Goal: Information Seeking & Learning: Learn about a topic

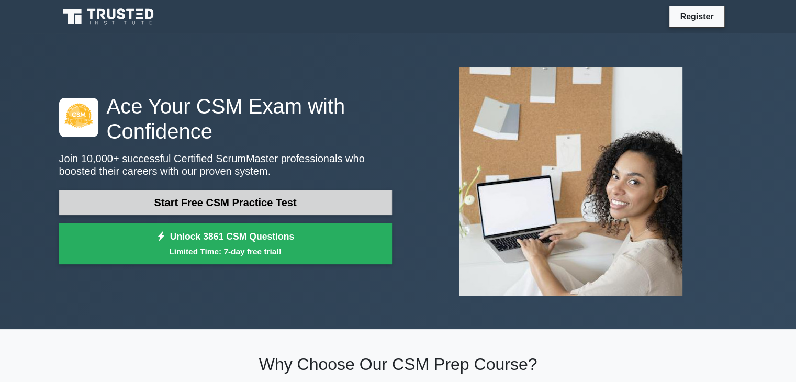
click at [230, 207] on link "Start Free CSM Practice Test" at bounding box center [225, 202] width 333 height 25
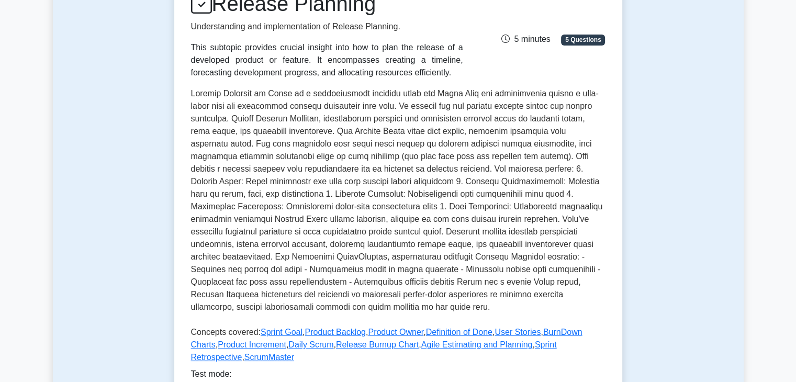
scroll to position [314, 0]
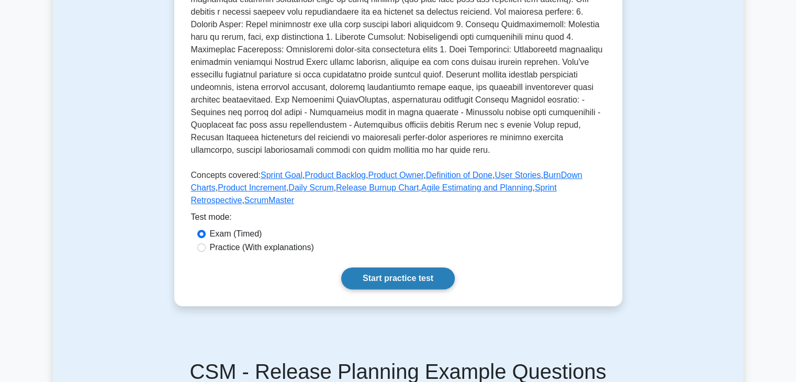
click at [403, 275] on link "Start practice test" at bounding box center [398, 279] width 114 height 22
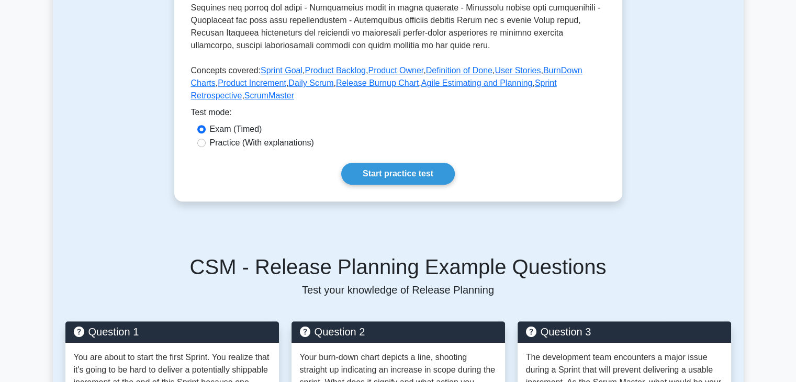
scroll to position [524, 0]
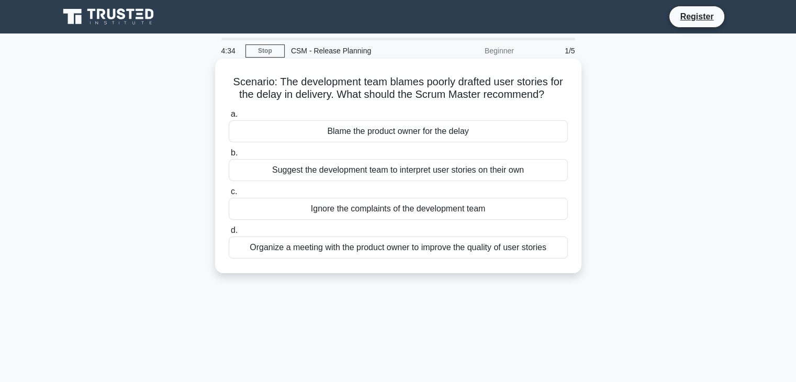
click at [482, 248] on div "Organize a meeting with the product owner to improve the quality of user stories" at bounding box center [398, 248] width 339 height 22
click at [229, 234] on input "d. Organize a meeting with the product owner to improve the quality of user sto…" at bounding box center [229, 230] width 0 height 7
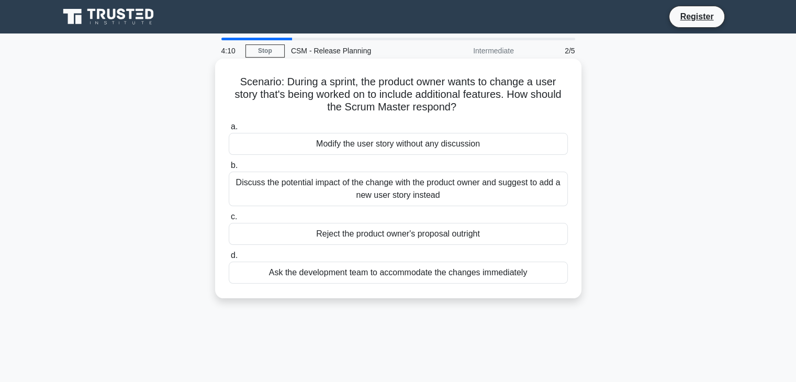
click at [538, 191] on div "Discuss the potential impact of the change with the product owner and suggest t…" at bounding box center [398, 189] width 339 height 35
click at [229, 169] on input "b. Discuss the potential impact of the change with the product owner and sugges…" at bounding box center [229, 165] width 0 height 7
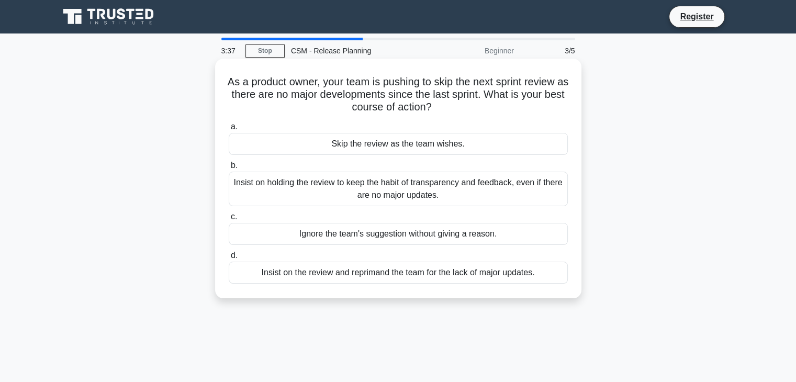
click at [473, 193] on div "Insist on holding the review to keep the habit of transparency and feedback, ev…" at bounding box center [398, 189] width 339 height 35
click at [229, 169] on input "b. Insist on holding the review to keep the habit of transparency and feedback,…" at bounding box center [229, 165] width 0 height 7
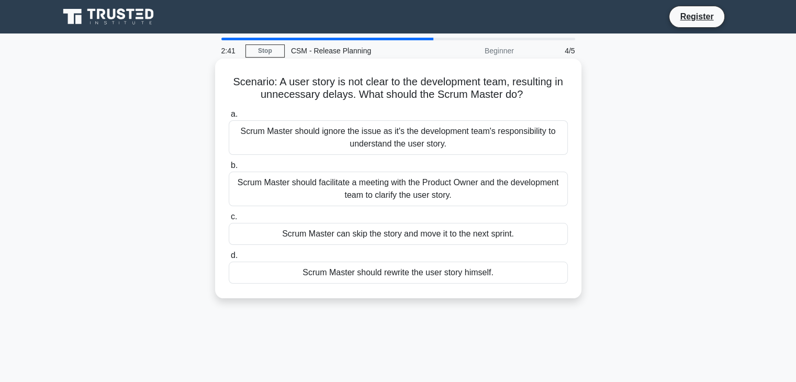
click at [550, 188] on div "Scrum Master should facilitate a meeting with the Product Owner and the develop…" at bounding box center [398, 189] width 339 height 35
click at [229, 169] on input "b. Scrum Master should facilitate a meeting with the Product Owner and the deve…" at bounding box center [229, 165] width 0 height 7
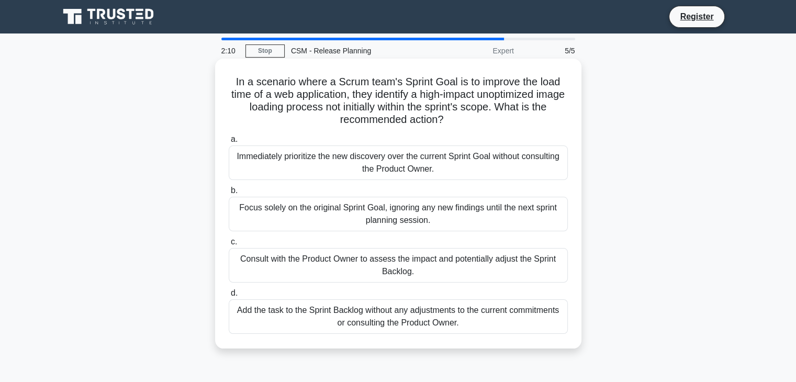
click at [537, 266] on div "Consult with the Product Owner to assess the impact and potentially adjust the …" at bounding box center [398, 265] width 339 height 35
click at [229, 246] on input "c. Consult with the Product Owner to assess the impact and potentially adjust t…" at bounding box center [229, 242] width 0 height 7
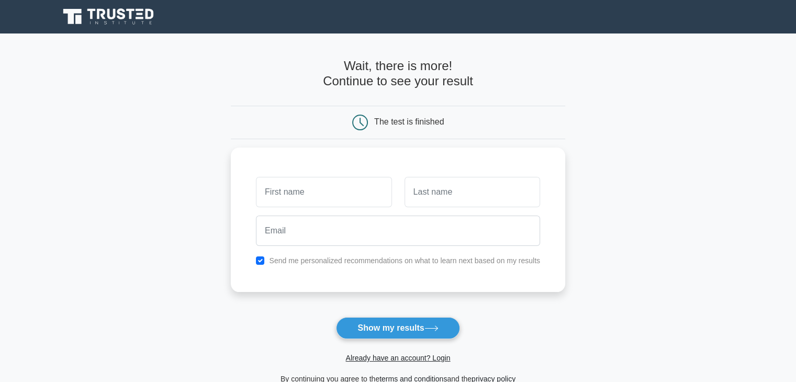
scroll to position [52, 0]
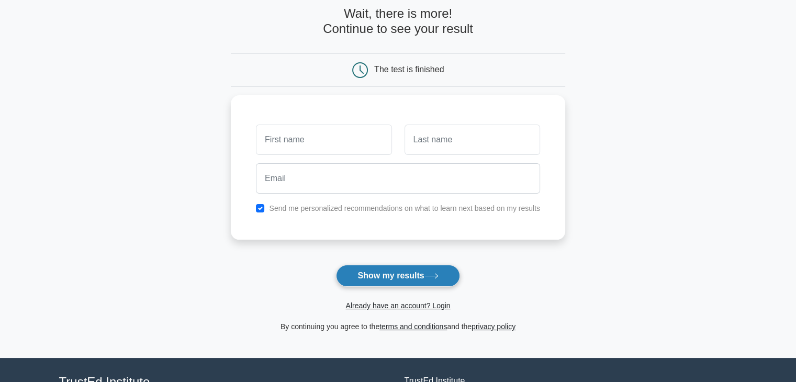
click at [408, 273] on button "Show my results" at bounding box center [398, 276] width 124 height 22
click at [280, 112] on div "Send me personalized recommendations on what to learn next based on my results" at bounding box center [398, 165] width 335 height 145
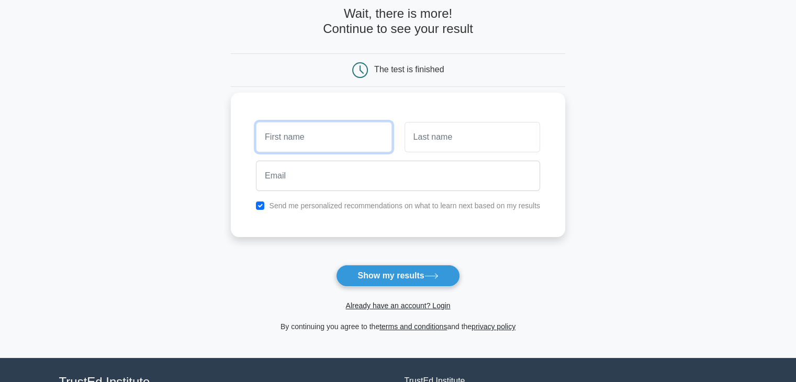
click at [319, 140] on input "text" at bounding box center [324, 137] width 136 height 30
type input "."
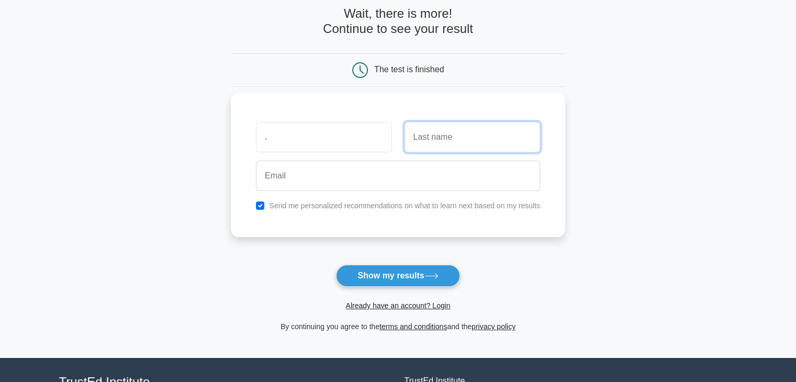
click at [447, 146] on input "text" at bounding box center [473, 137] width 136 height 30
type input "23"
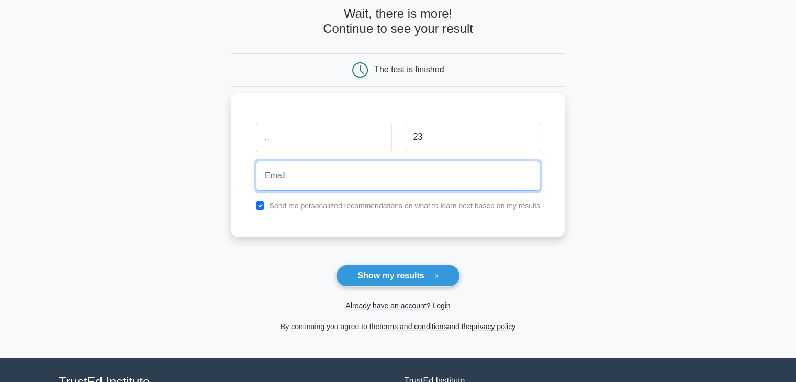
click at [377, 176] on input "email" at bounding box center [398, 176] width 284 height 30
type input "test@test.com"
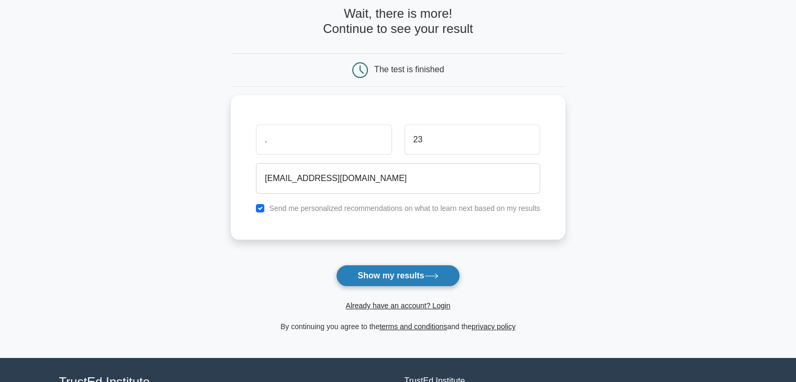
click at [449, 280] on button "Show my results" at bounding box center [398, 276] width 124 height 22
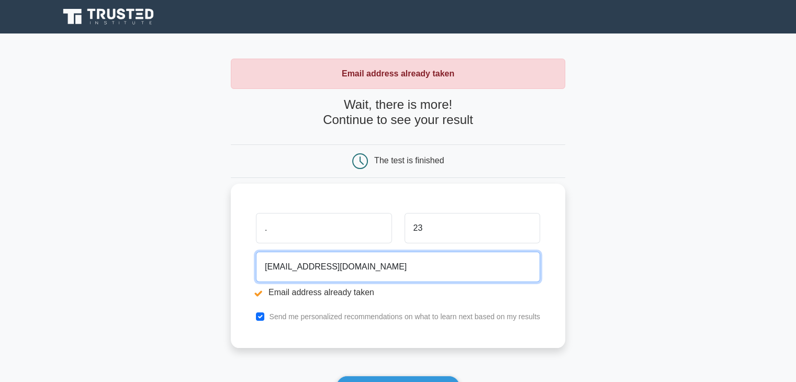
click at [270, 268] on input "t3est@test.com" at bounding box center [398, 267] width 284 height 30
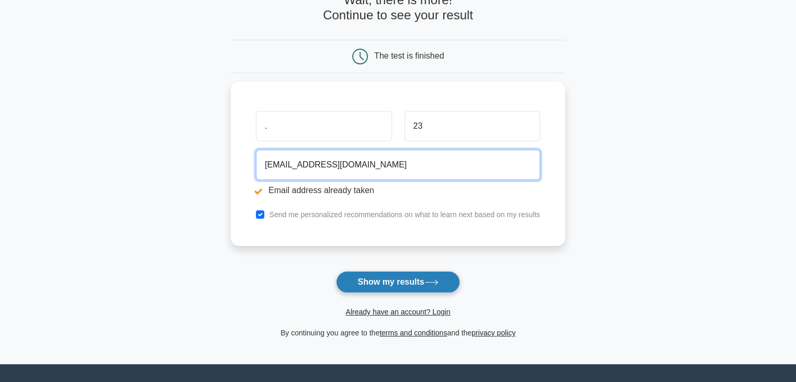
type input "t3213est@test.com"
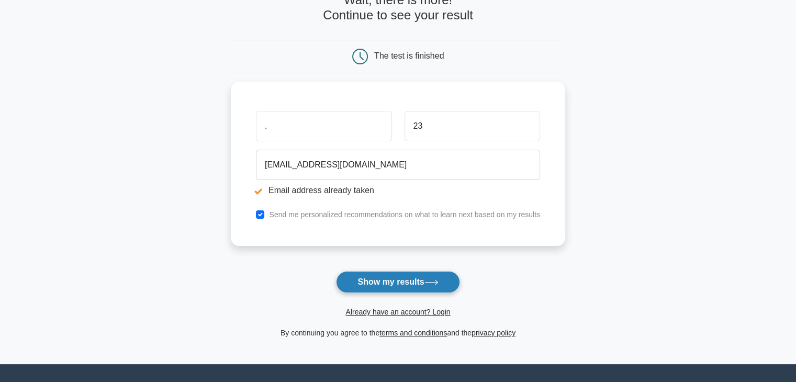
click at [397, 283] on button "Show my results" at bounding box center [398, 282] width 124 height 22
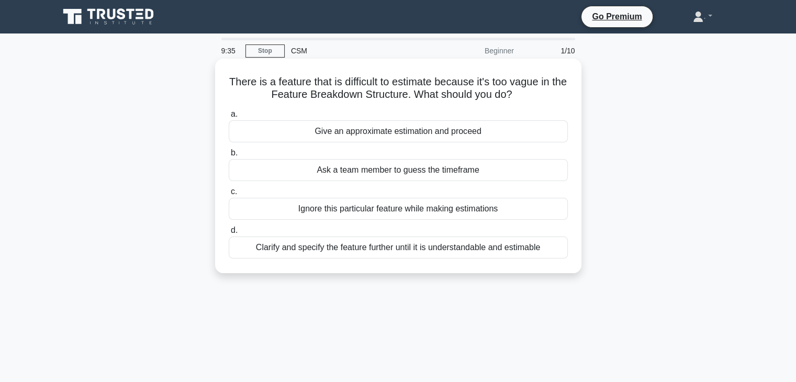
click at [489, 251] on div "Clarify and specify the feature further until it is understandable and estimable" at bounding box center [398, 248] width 339 height 22
click at [229, 234] on input "d. Clarify and specify the feature further until it is understandable and estim…" at bounding box center [229, 230] width 0 height 7
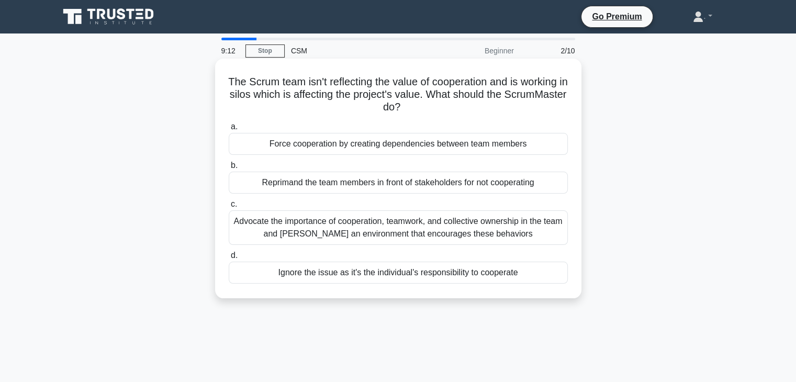
click at [340, 238] on div "Advocate the importance of cooperation, teamwork, and collective ownership in t…" at bounding box center [398, 227] width 339 height 35
click at [229, 208] on input "c. Advocate the importance of cooperation, teamwork, and collective ownership i…" at bounding box center [229, 204] width 0 height 7
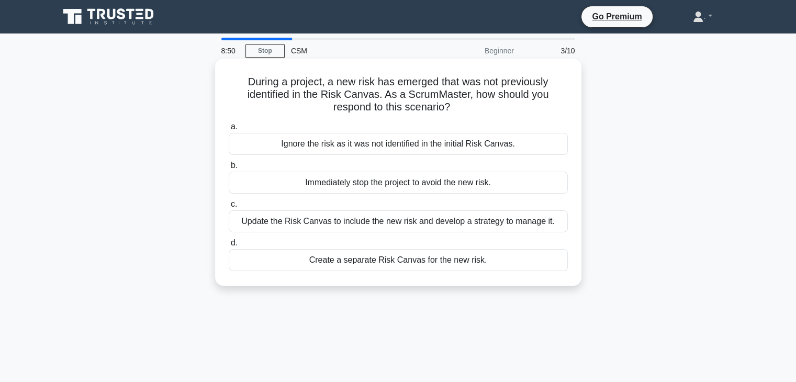
click at [425, 220] on div "Update the Risk Canvas to include the new risk and develop a strategy to manage…" at bounding box center [398, 221] width 339 height 22
click at [229, 208] on input "c. Update the Risk Canvas to include the new risk and develop a strategy to man…" at bounding box center [229, 204] width 0 height 7
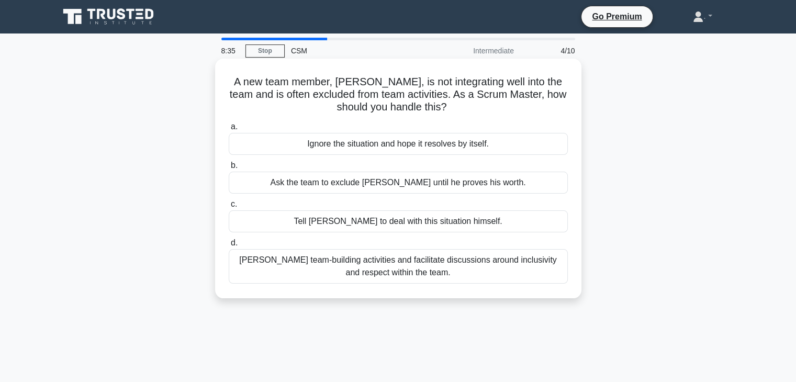
click at [451, 268] on div "Foster team-building activities and facilitate discussions around inclusivity a…" at bounding box center [398, 266] width 339 height 35
click at [229, 247] on input "d. Foster team-building activities and facilitate discussions around inclusivit…" at bounding box center [229, 243] width 0 height 7
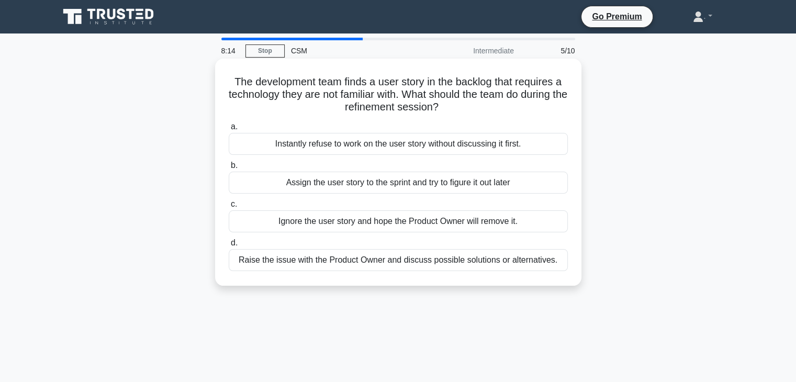
click at [533, 260] on div "Raise the issue with the Product Owner and discuss possible solutions or altern…" at bounding box center [398, 260] width 339 height 22
click at [229, 247] on input "d. Raise the issue with the Product Owner and discuss possible solutions or alt…" at bounding box center [229, 243] width 0 height 7
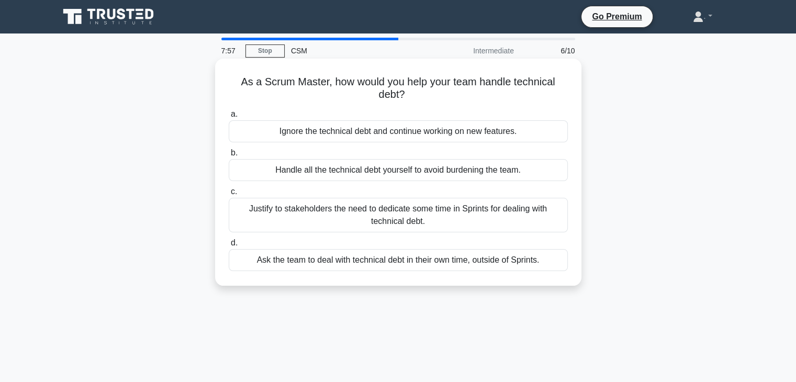
click at [528, 220] on div "Justify to stakeholders the need to dedicate some time in Sprints for dealing w…" at bounding box center [398, 215] width 339 height 35
click at [229, 195] on input "c. Justify to stakeholders the need to dedicate some time in Sprints for dealin…" at bounding box center [229, 191] width 0 height 7
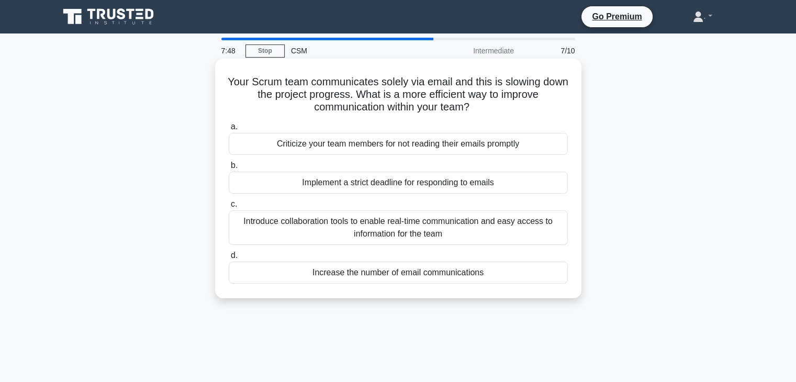
click at [531, 225] on div "Introduce collaboration tools to enable real-time communication and easy access…" at bounding box center [398, 227] width 339 height 35
click at [229, 208] on input "c. Introduce collaboration tools to enable real-time communication and easy acc…" at bounding box center [229, 204] width 0 height 7
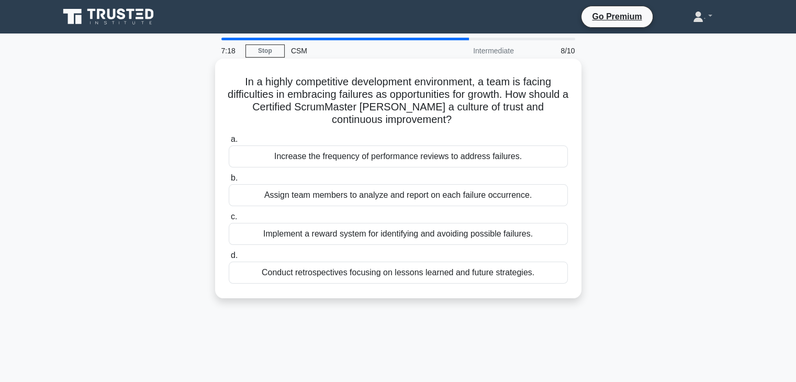
click at [527, 273] on div "Conduct retrospectives focusing on lessons learned and future strategies." at bounding box center [398, 273] width 339 height 22
click at [229, 259] on input "d. Conduct retrospectives focusing on lessons learned and future strategies." at bounding box center [229, 255] width 0 height 7
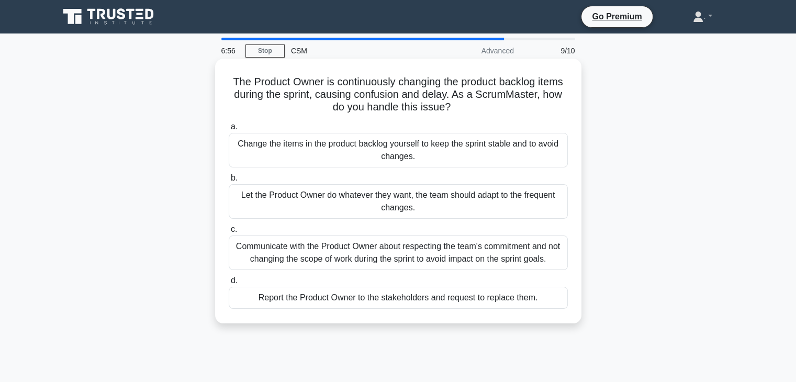
click at [555, 249] on div "Communicate with the Product Owner about respecting the team's commitment and n…" at bounding box center [398, 253] width 339 height 35
click at [229, 233] on input "c. Communicate with the Product Owner about respecting the team's commitment an…" at bounding box center [229, 229] width 0 height 7
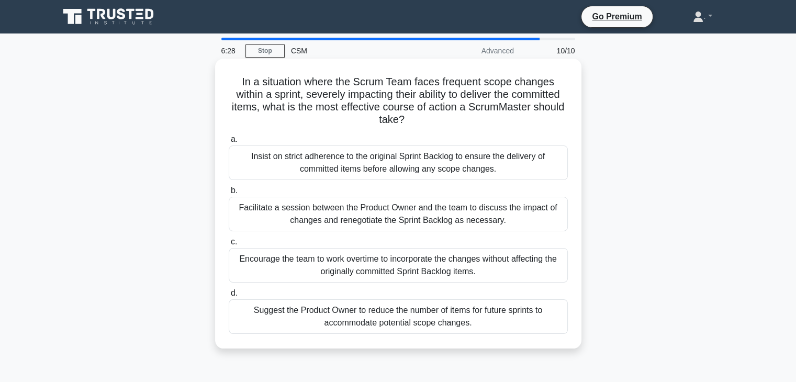
click at [525, 235] on div "a. Insist on strict adherence to the original Sprint Backlog to ensure the deli…" at bounding box center [399, 233] width 352 height 205
click at [523, 226] on div "Facilitate a session between the Product Owner and the team to discuss the impa…" at bounding box center [398, 214] width 339 height 35
click at [229, 194] on input "b. Facilitate a session between the Product Owner and the team to discuss the i…" at bounding box center [229, 190] width 0 height 7
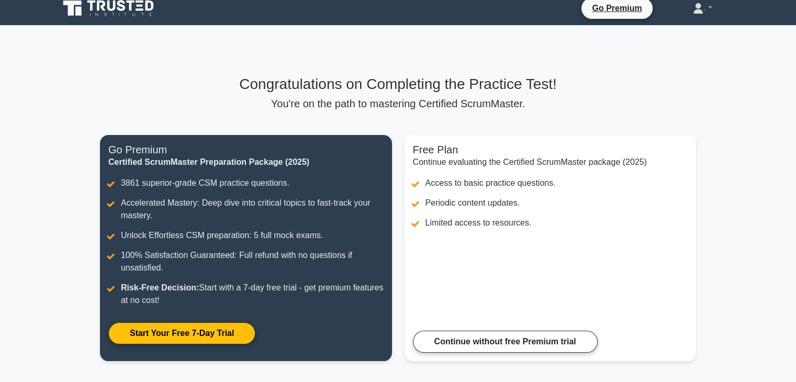
scroll to position [165, 0]
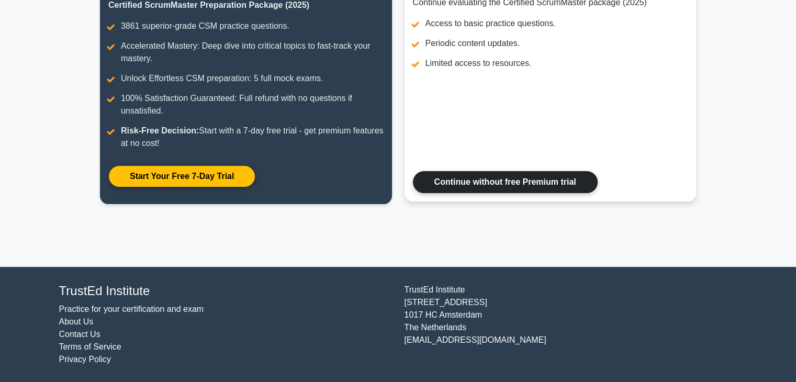
click at [494, 181] on link "Continue without free Premium trial" at bounding box center [505, 182] width 185 height 22
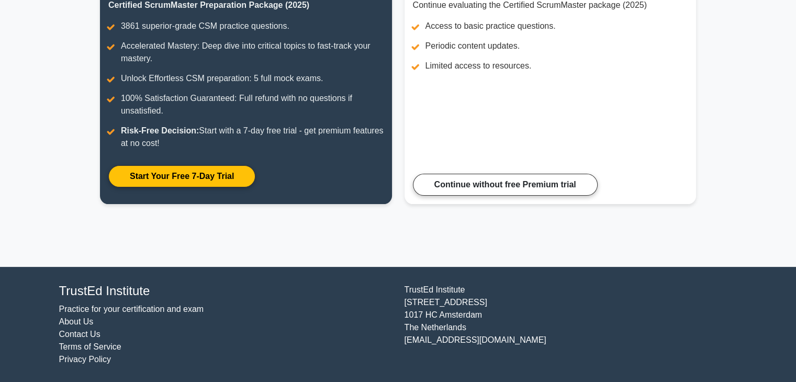
scroll to position [61, 0]
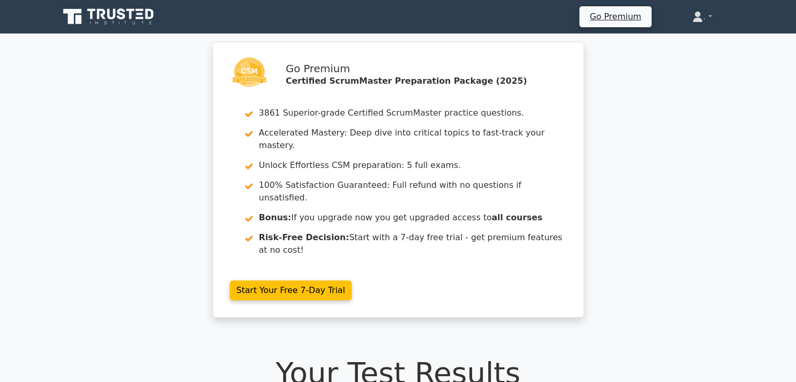
click at [119, 15] on icon at bounding box center [109, 17] width 101 height 20
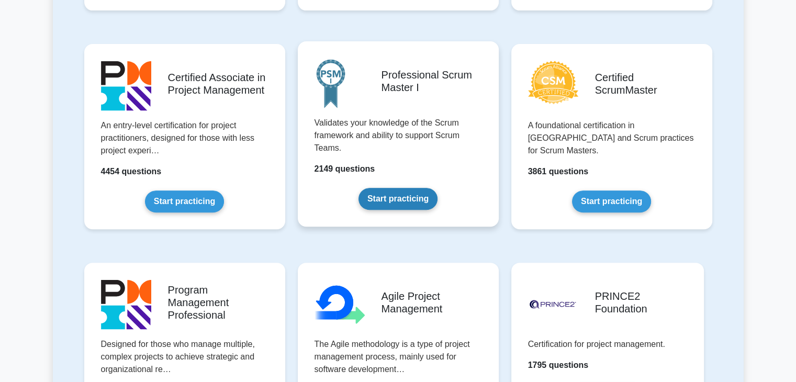
scroll to position [471, 0]
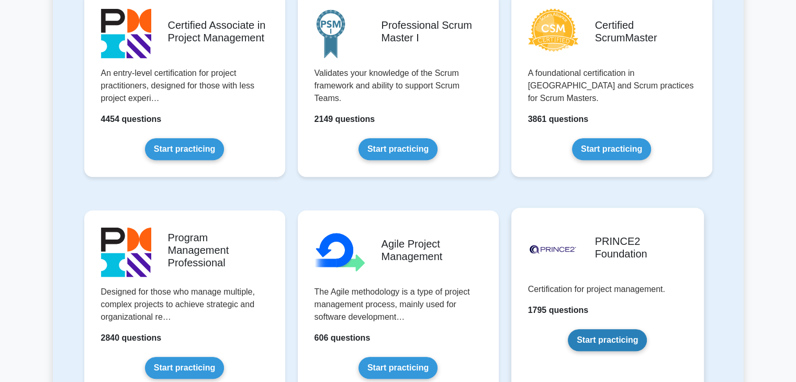
click at [618, 332] on link "Start practicing" at bounding box center [607, 340] width 79 height 22
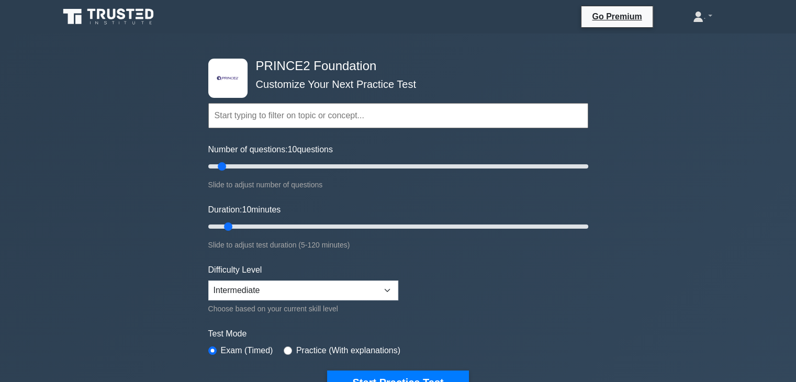
scroll to position [52, 0]
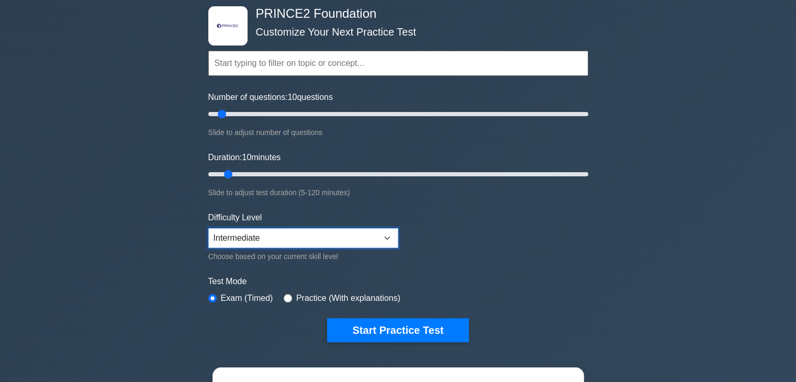
click at [365, 237] on select "Beginner Intermediate Expert" at bounding box center [303, 238] width 190 height 20
select select "expert"
click at [208, 228] on select "Beginner Intermediate Expert" at bounding box center [303, 238] width 190 height 20
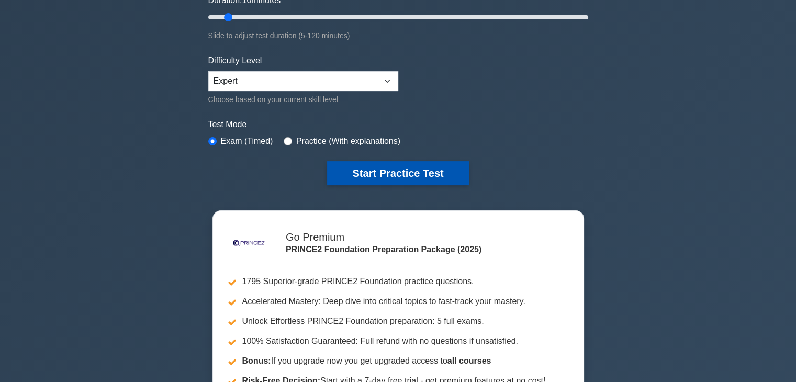
click at [398, 174] on button "Start Practice Test" at bounding box center [397, 173] width 141 height 24
